Goal: Transaction & Acquisition: Book appointment/travel/reservation

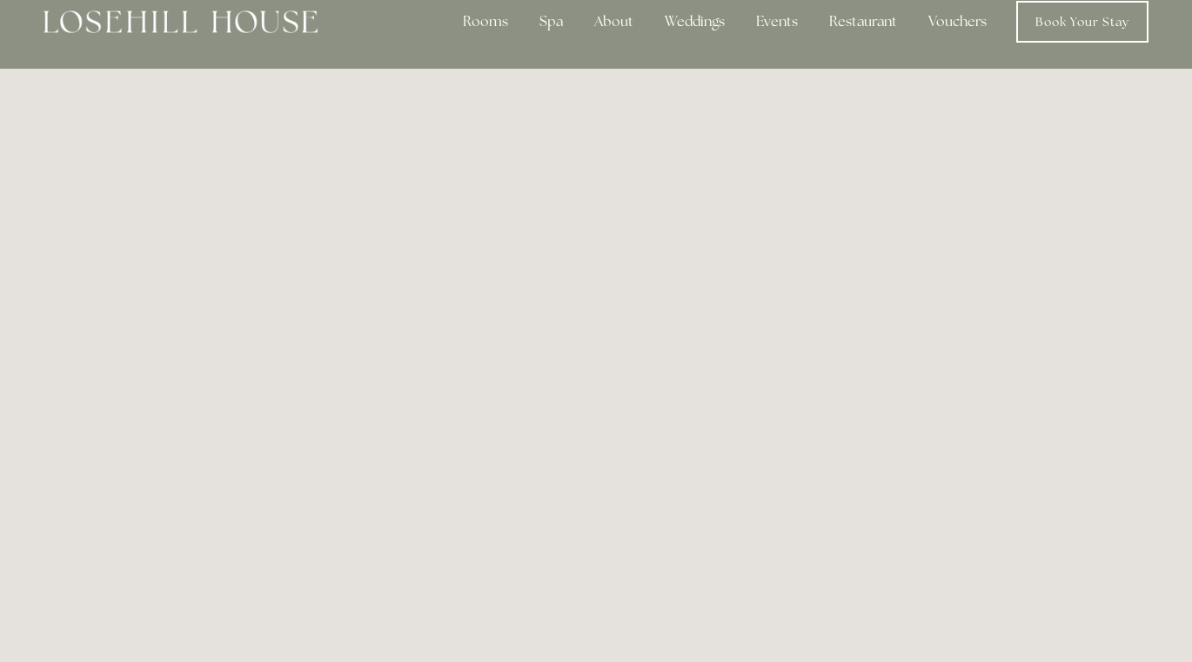
scroll to position [26, 0]
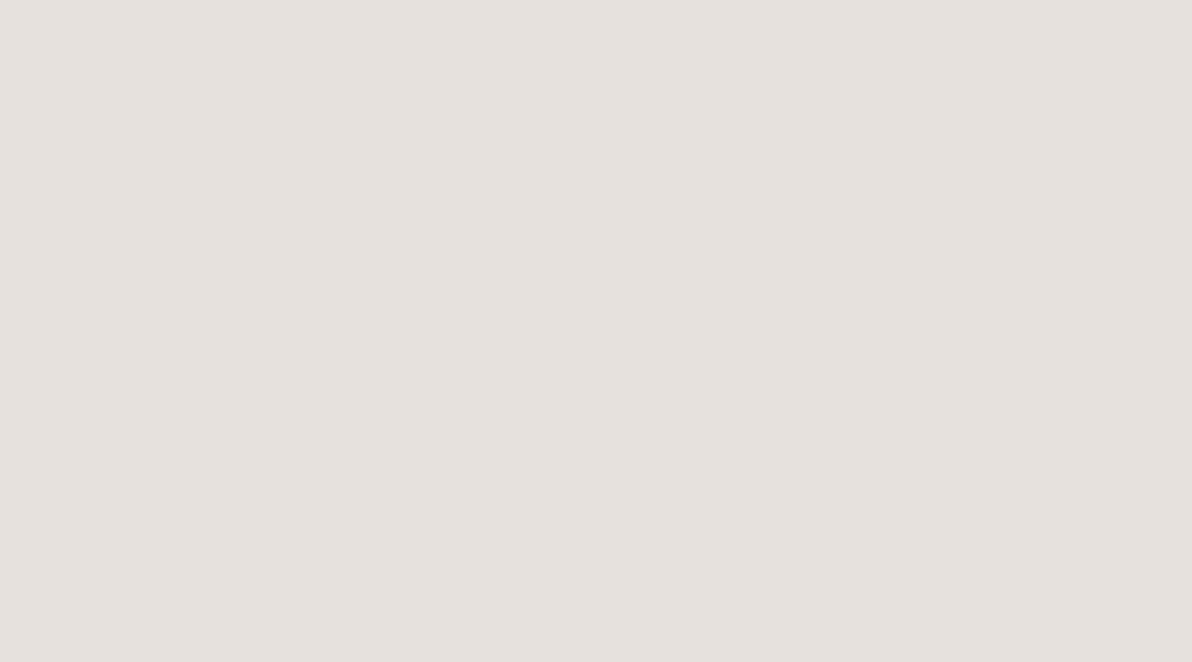
scroll to position [1115, 0]
